Goal: Transaction & Acquisition: Purchase product/service

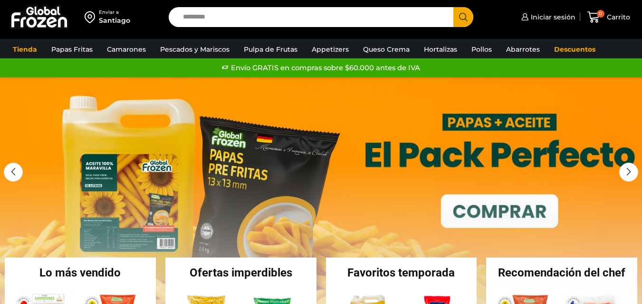
click at [315, 18] on input "Search input" at bounding box center [313, 17] width 270 height 20
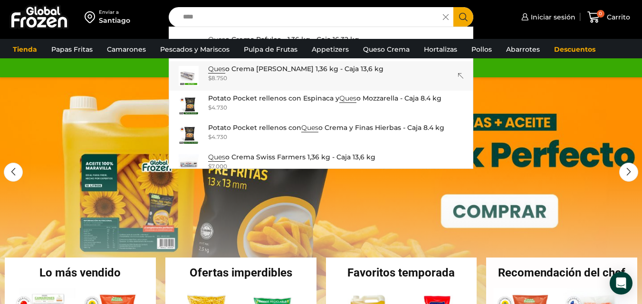
click at [317, 76] on div "$ 8.750" at bounding box center [295, 78] width 175 height 8
type input "**********"
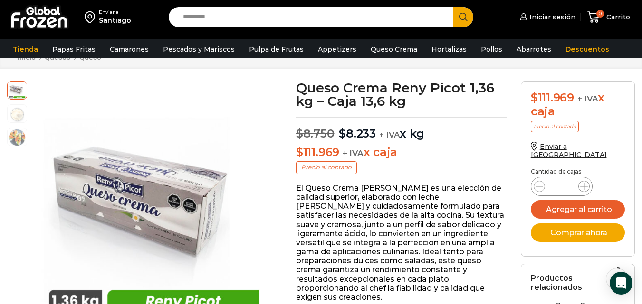
scroll to position [38, 0]
